Goal: Communication & Community: Answer question/provide support

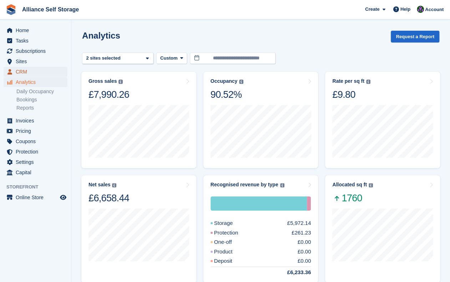
click at [23, 73] on span "CRM" at bounding box center [37, 72] width 43 height 10
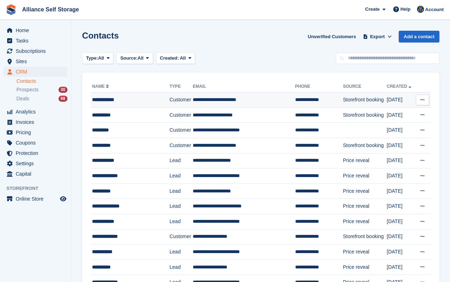
click at [127, 98] on div "**********" at bounding box center [128, 100] width 72 height 8
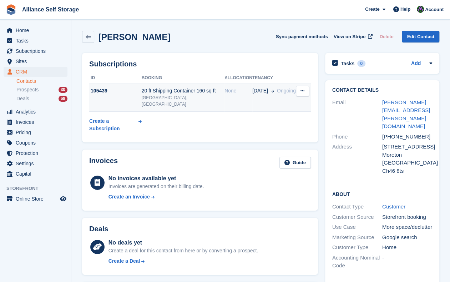
click at [274, 100] on td "06 Sep Ongoing" at bounding box center [275, 98] width 44 height 28
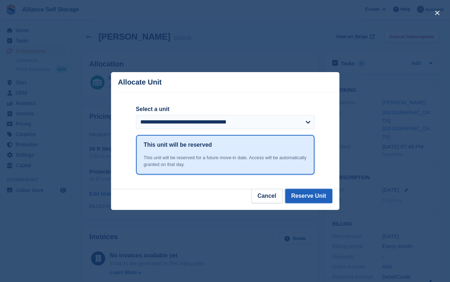
click at [318, 198] on button "Reserve Unit" at bounding box center [308, 196] width 47 height 14
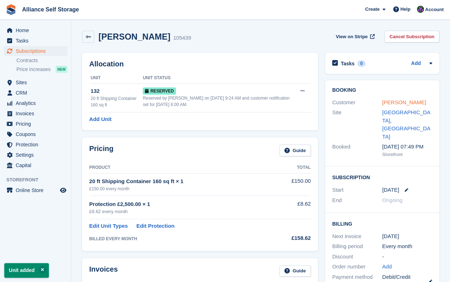
click at [393, 103] on link "Steven Povey" at bounding box center [405, 102] width 44 height 6
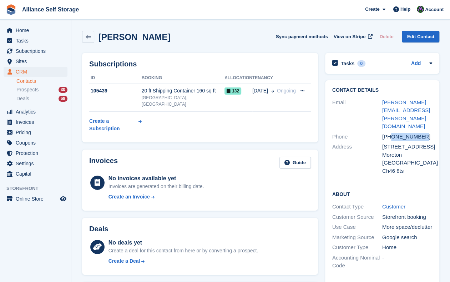
drag, startPoint x: 425, startPoint y: 123, endPoint x: 393, endPoint y: 121, distance: 31.9
click at [393, 133] on div "+447799904371" at bounding box center [408, 137] width 50 height 8
copy div "7799904371"
click at [324, 77] on div "Contact Details Email steven.povey@outlook.com Phone +447799904371 Address 6 Or…" at bounding box center [382, 212] width 121 height 271
click at [91, 38] on icon at bounding box center [88, 36] width 5 height 5
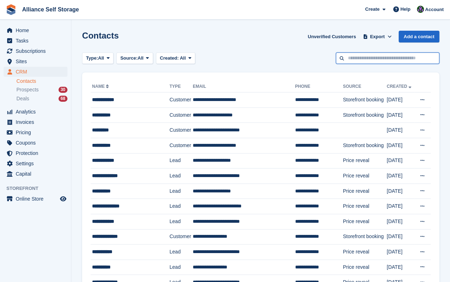
click at [368, 60] on input "text" at bounding box center [388, 59] width 104 height 12
type input "**********"
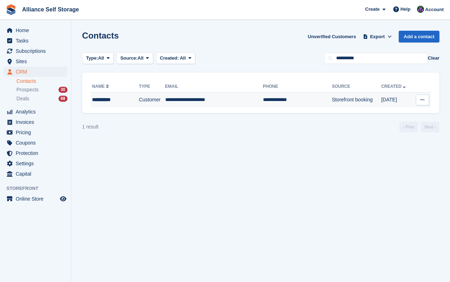
click at [193, 103] on td "**********" at bounding box center [214, 100] width 98 height 15
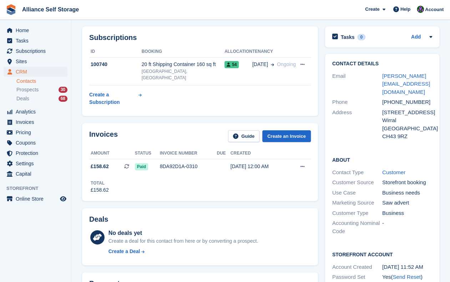
scroll to position [27, 0]
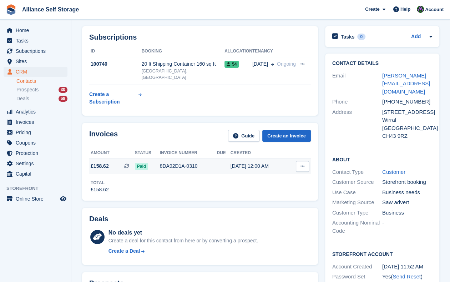
click at [303, 164] on icon at bounding box center [303, 166] width 4 height 5
click at [320, 188] on div "Invoices Guide Create an Invoice Amount Status Invoice number Due Created £158.…" at bounding box center [200, 161] width 243 height 85
click at [304, 164] on icon at bounding box center [303, 166] width 4 height 5
click at [272, 176] on p "Download PDF" at bounding box center [275, 180] width 62 height 9
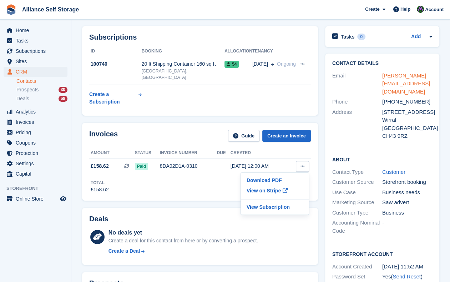
click at [399, 74] on link "peter@ptsecurity.co.uk" at bounding box center [407, 84] width 48 height 22
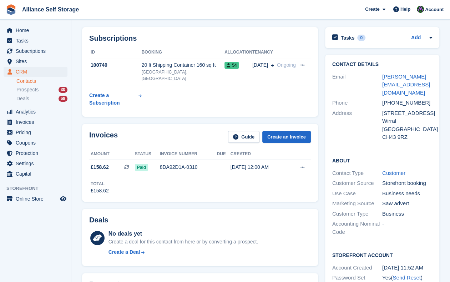
scroll to position [0, 0]
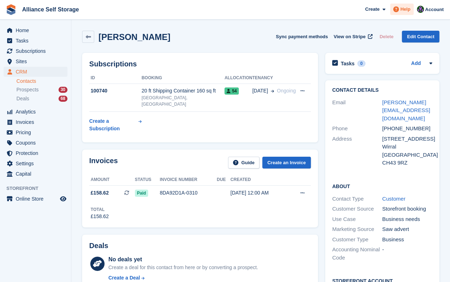
click at [406, 13] on div "Help" at bounding box center [402, 9] width 24 height 11
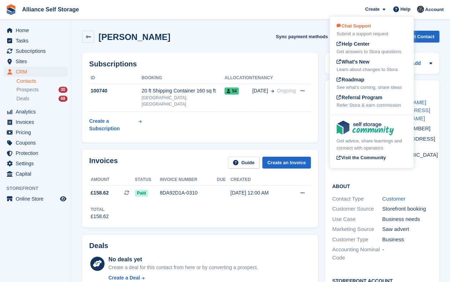
click at [372, 30] on div "Chat Support Submit a support request" at bounding box center [372, 30] width 70 height 15
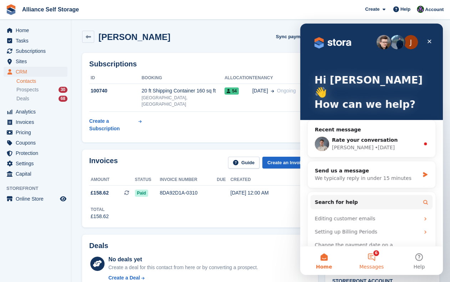
click at [375, 259] on button "6 Messages" at bounding box center [372, 260] width 48 height 29
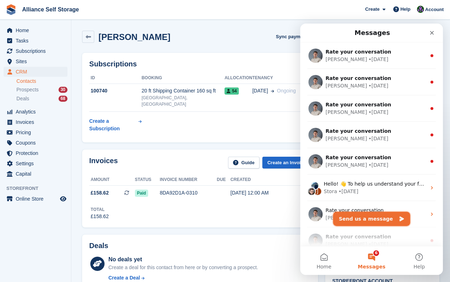
click at [380, 222] on button "Send us a message" at bounding box center [371, 219] width 77 height 14
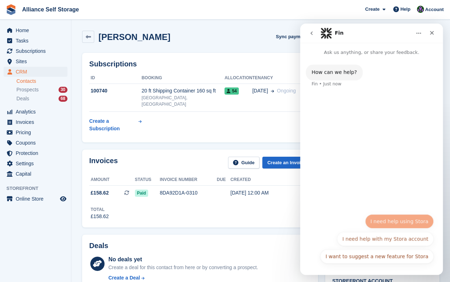
click at [404, 221] on button "I need help using Stora" at bounding box center [399, 221] width 69 height 14
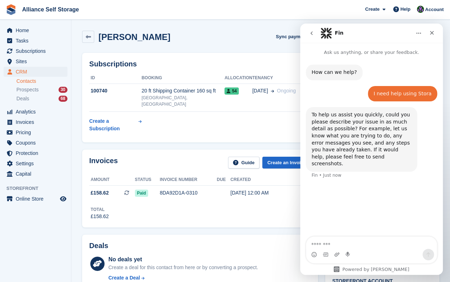
click at [375, 242] on textarea "Message…" at bounding box center [371, 243] width 131 height 12
type textarea "**********"
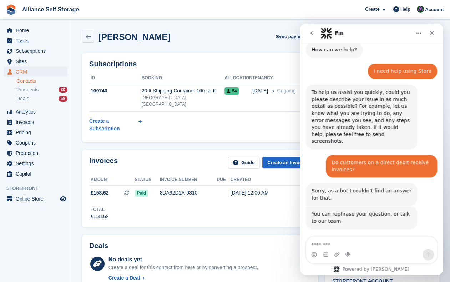
scroll to position [41, 0]
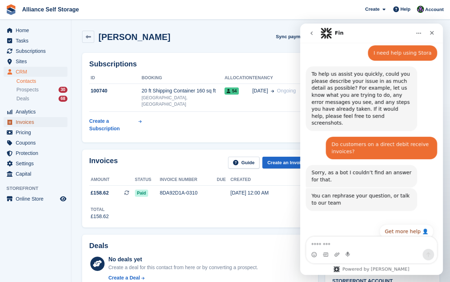
click at [41, 124] on span "Invoices" at bounding box center [37, 122] width 43 height 10
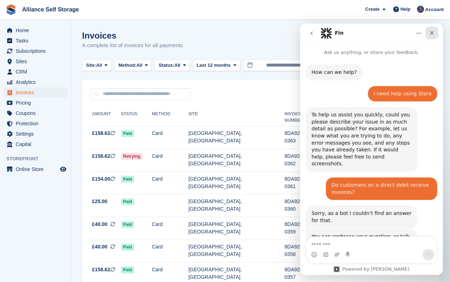
scroll to position [41, 0]
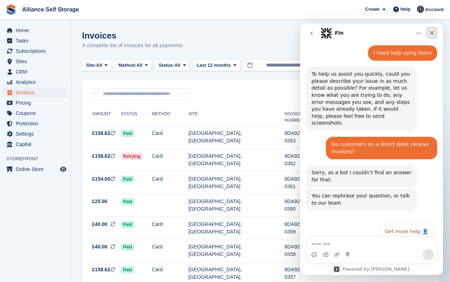
click at [430, 36] on div "Close" at bounding box center [432, 32] width 13 height 13
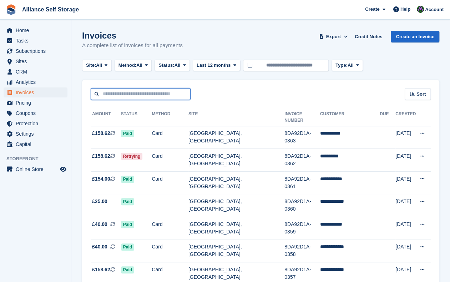
click at [139, 94] on input "text" at bounding box center [141, 94] width 100 height 12
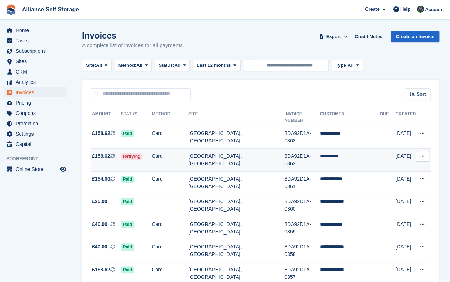
click at [249, 149] on td "[GEOGRAPHIC_DATA], [GEOGRAPHIC_DATA]" at bounding box center [237, 160] width 96 height 23
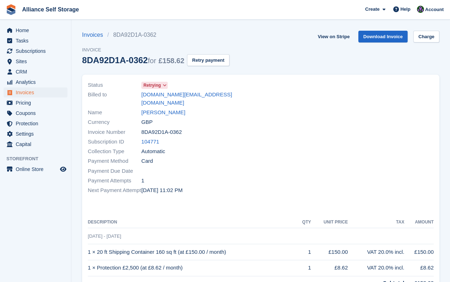
click at [438, 64] on div "Invoices 8DA92D1A-0362 Invoice 8DA92D1A-0362 for £158.62 Retry payment View on …" at bounding box center [261, 53] width 358 height 44
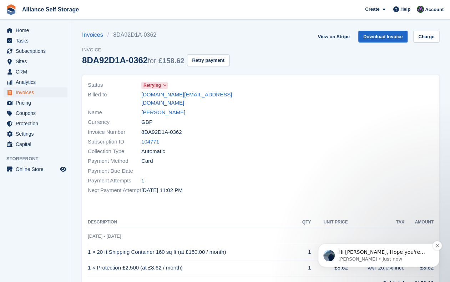
click at [380, 260] on p "[PERSON_NAME] • Just now" at bounding box center [385, 259] width 92 height 6
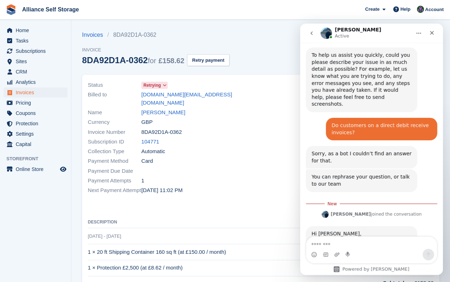
scroll to position [128, 0]
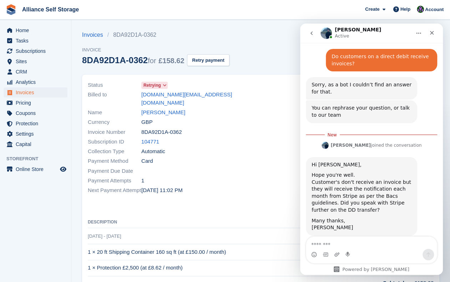
click at [272, 58] on div "Invoices 8DA92D1A-0362 Invoice 8DA92D1A-0362 for £158.62 Retry payment View on …" at bounding box center [261, 53] width 358 height 44
click at [357, 247] on textarea "Message…" at bounding box center [371, 243] width 131 height 12
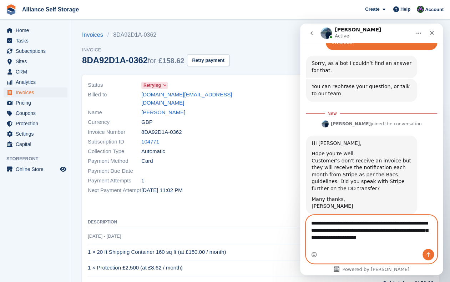
scroll to position [149, 0]
type textarea "**********"
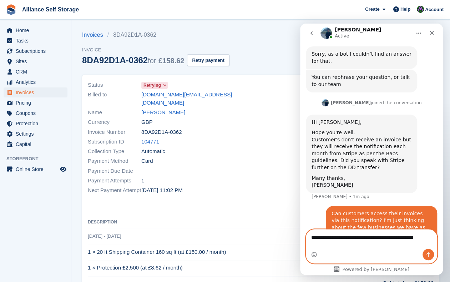
scroll to position [166, 0]
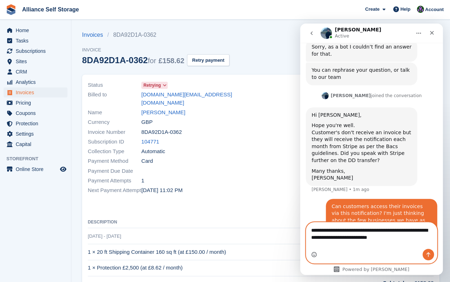
click at [316, 252] on icon "Emoji picker" at bounding box center [314, 255] width 6 height 6
click at [315, 255] on icon "Emoji picker" at bounding box center [314, 255] width 1 height 0
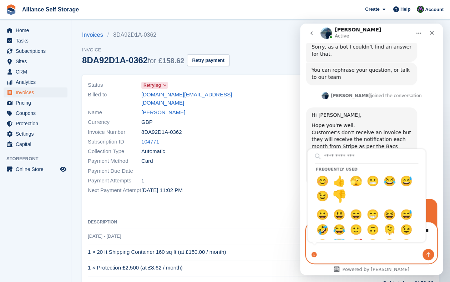
type textarea "**********"
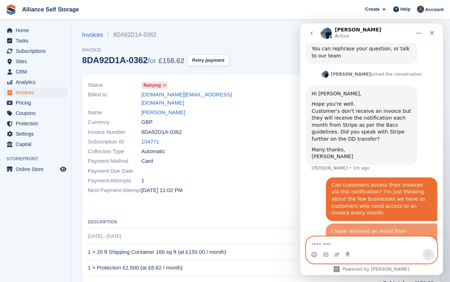
scroll to position [189, 0]
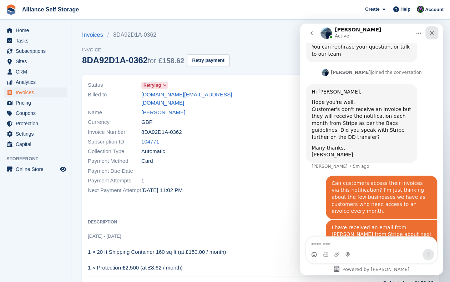
click at [430, 34] on icon "Close" at bounding box center [432, 33] width 6 height 6
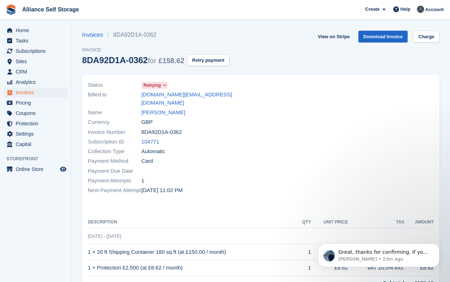
scroll to position [277, 0]
click at [362, 260] on p "[PERSON_NAME] • 23m ago" at bounding box center [385, 259] width 92 height 6
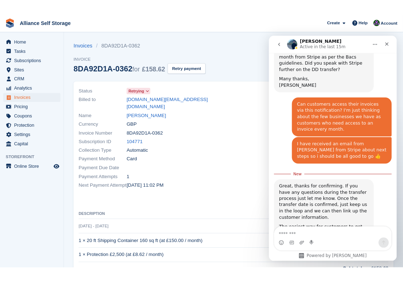
scroll to position [289, 0]
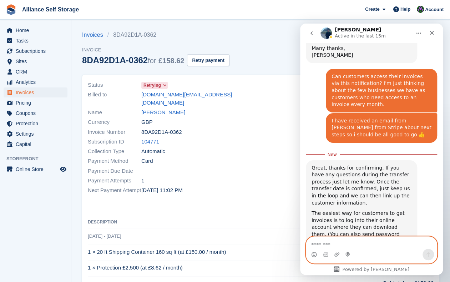
drag, startPoint x: 373, startPoint y: 204, endPoint x: 385, endPoint y: 243, distance: 41.3
click at [385, 243] on textarea "Message…" at bounding box center [371, 243] width 131 height 12
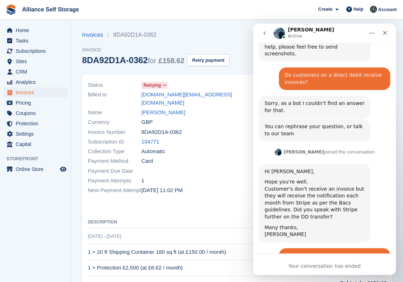
scroll to position [92, 0]
